Goal: Task Accomplishment & Management: Manage account settings

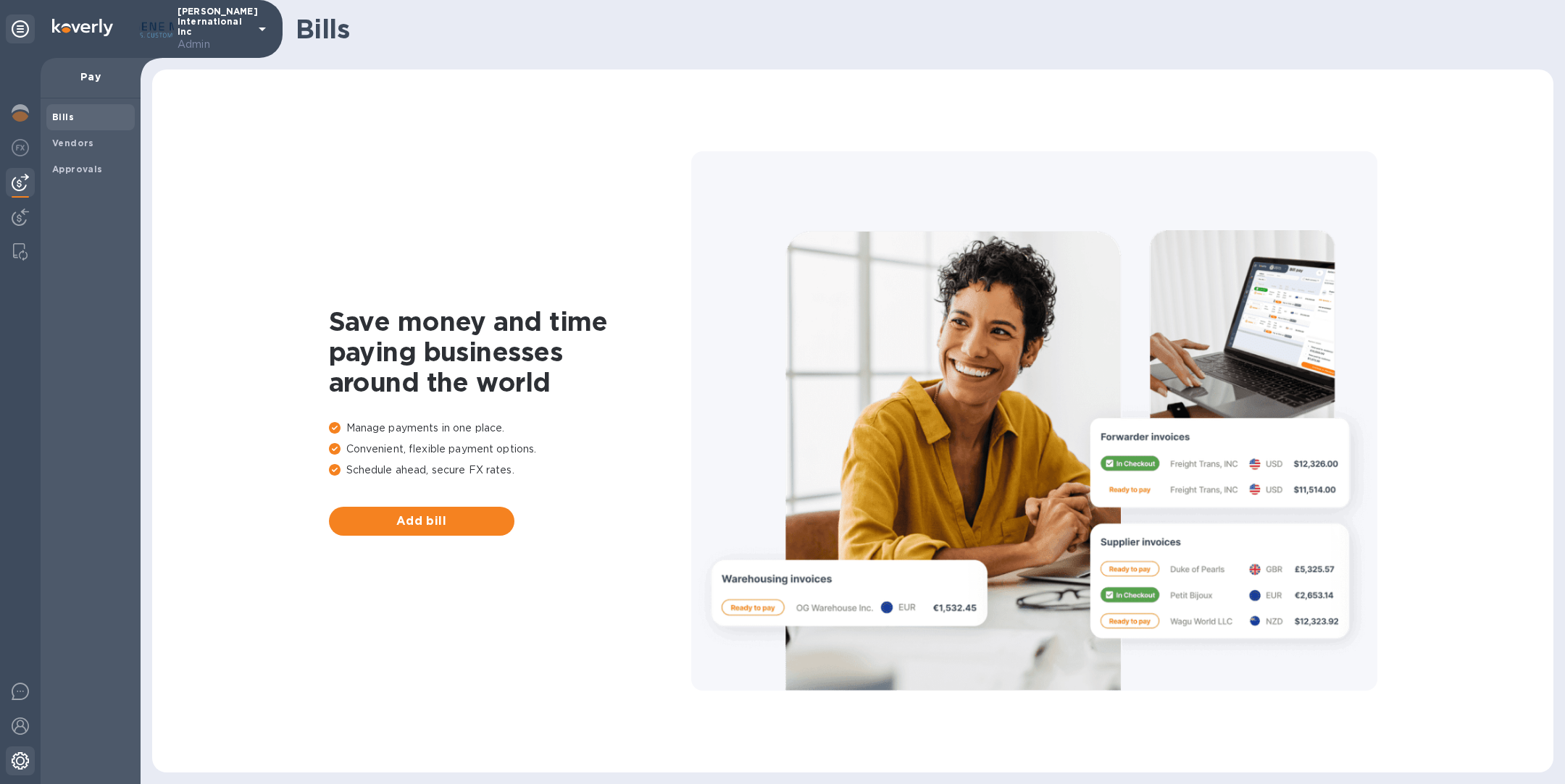
click at [19, 756] on img at bounding box center [21, 761] width 18 height 18
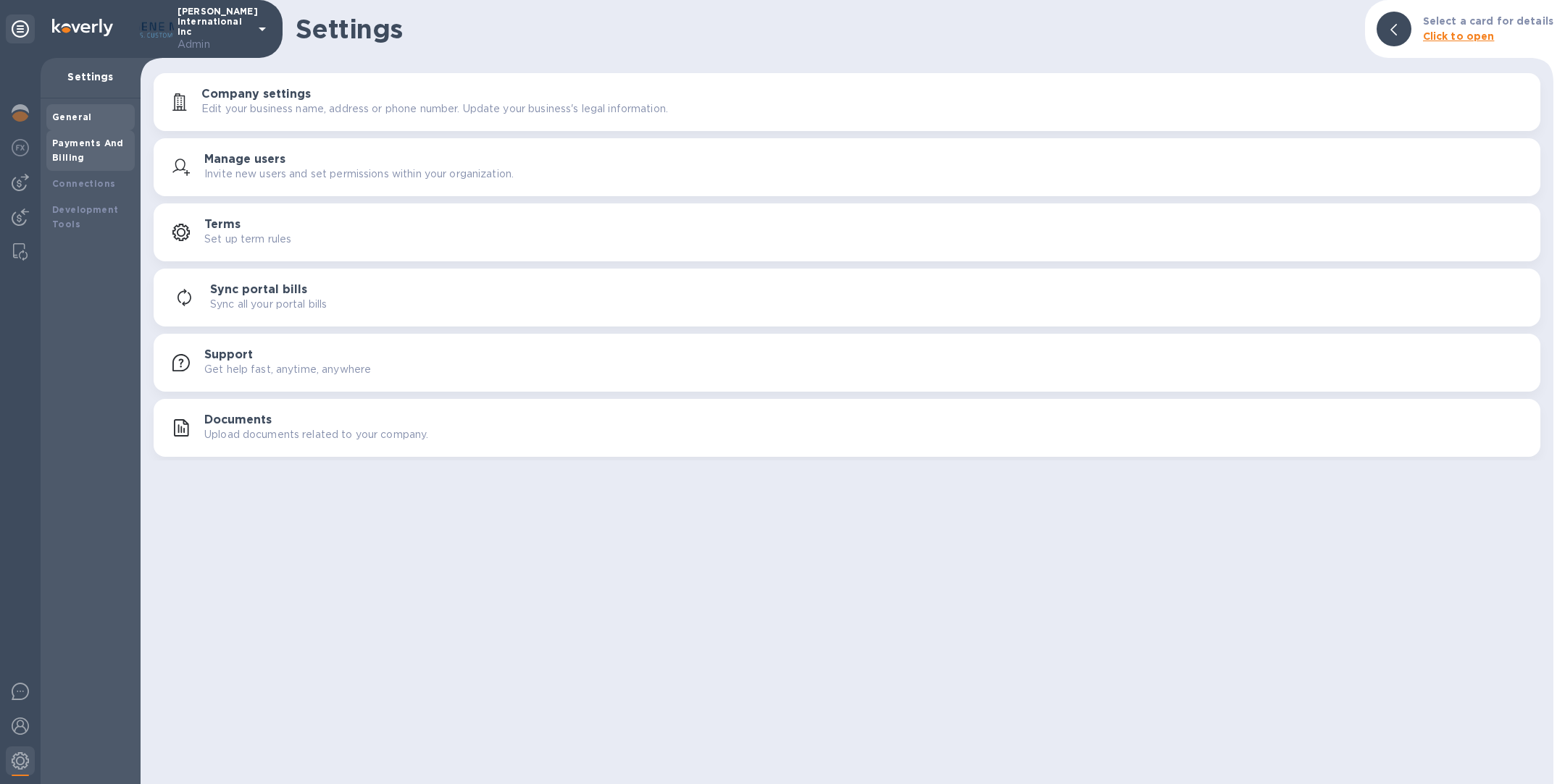
click at [92, 156] on div "Payments And Billing" at bounding box center [90, 150] width 76 height 29
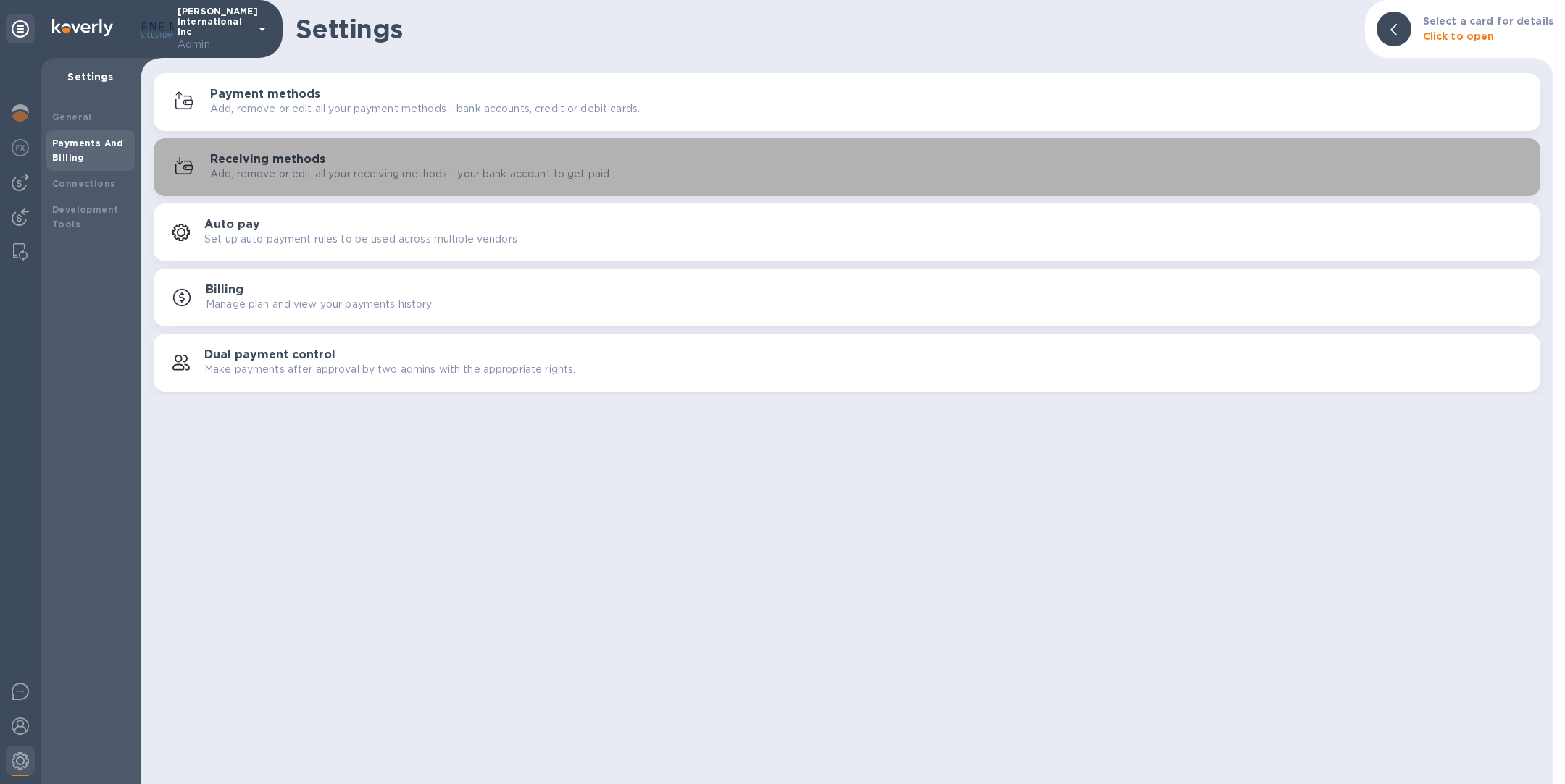
click at [274, 154] on h3 "Receiving methods" at bounding box center [268, 160] width 115 height 14
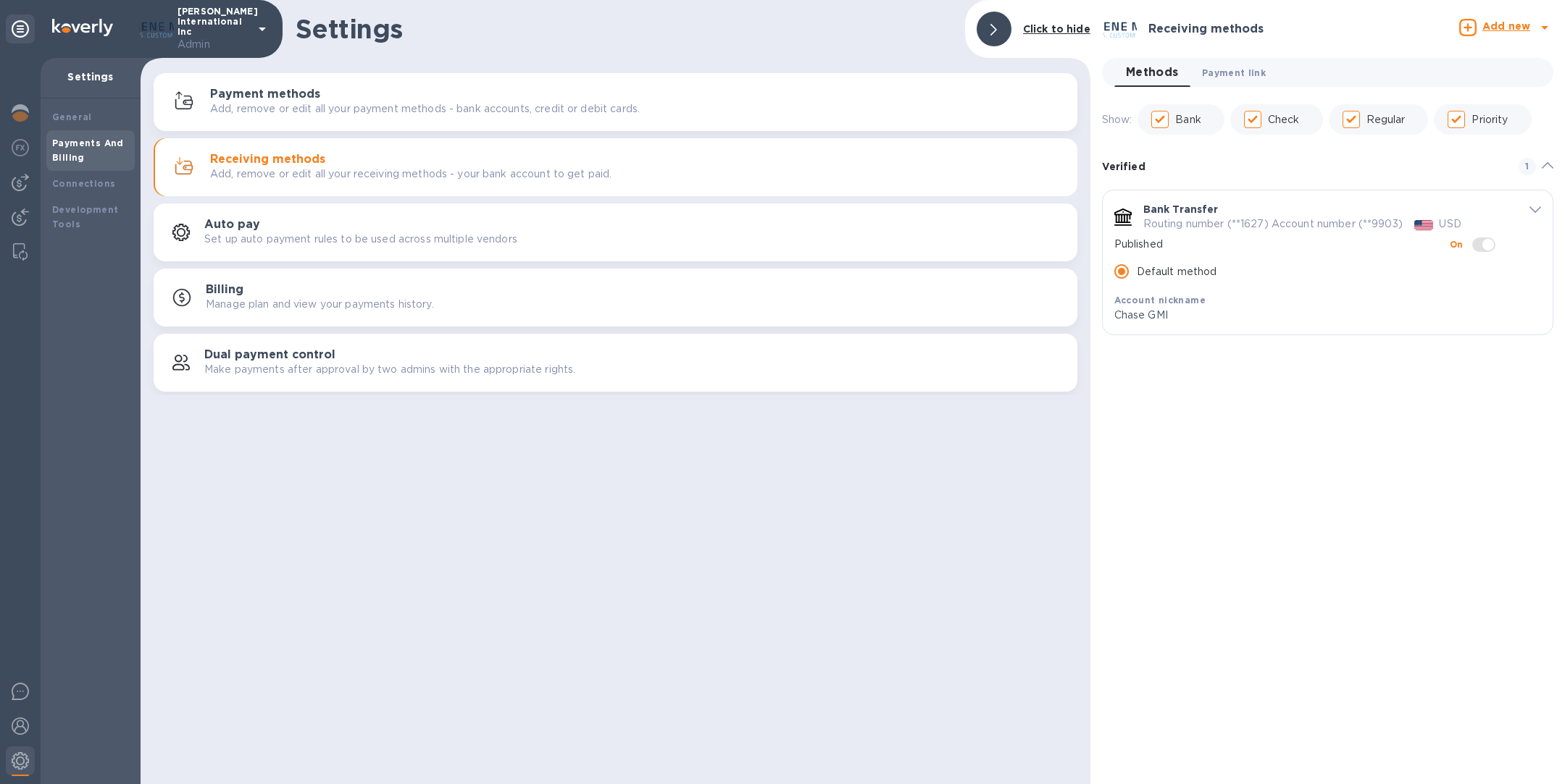
click at [1221, 65] on span "Payment link 0" at bounding box center [1233, 72] width 64 height 15
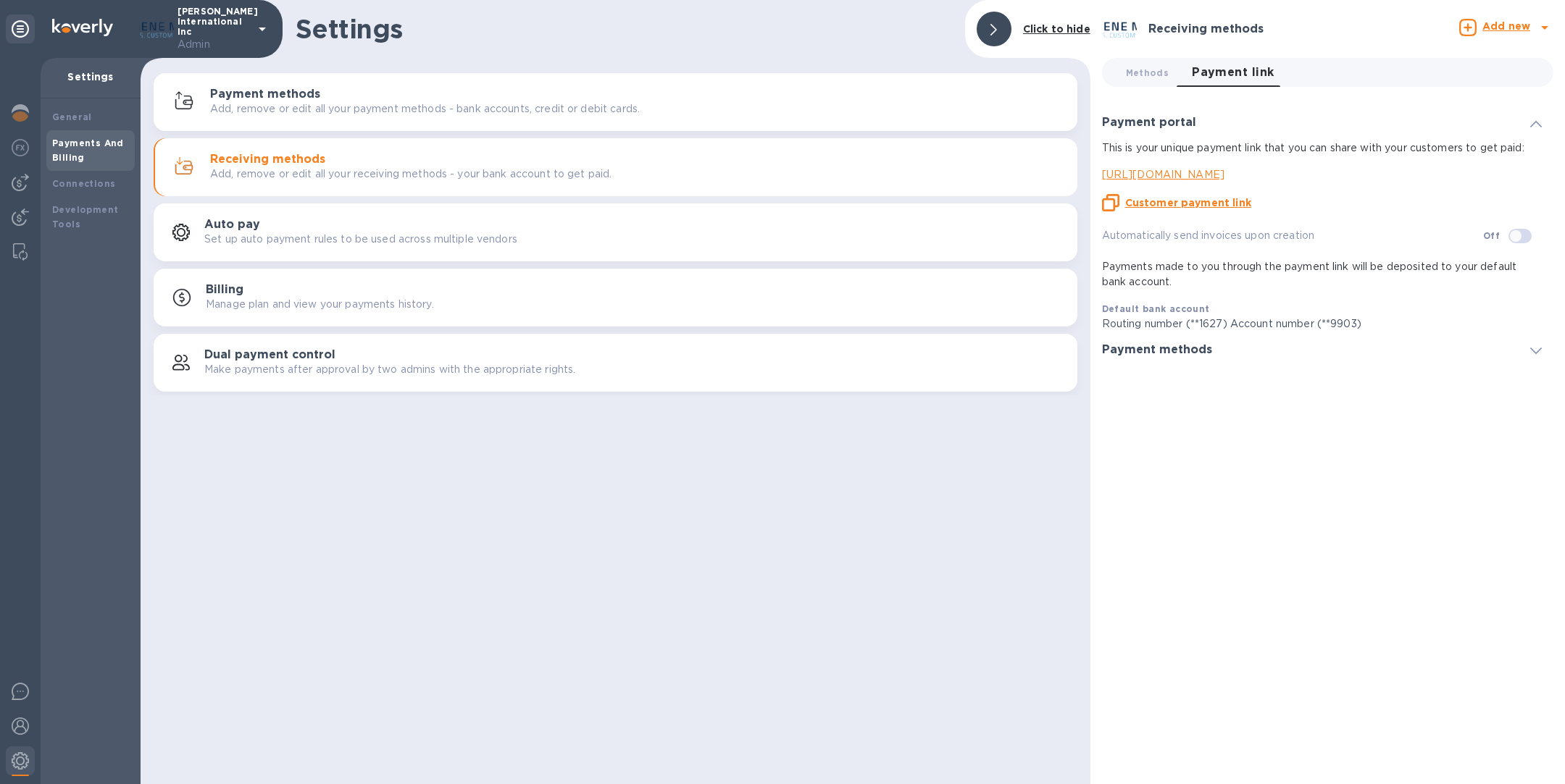
checkbox input "true"
